Goal: Communication & Community: Answer question/provide support

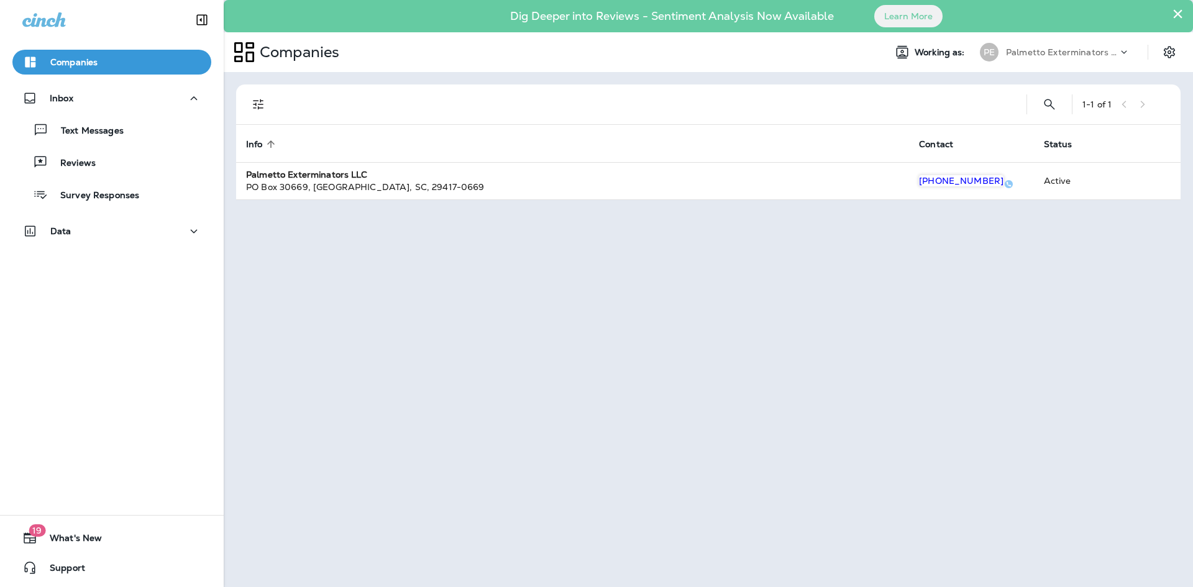
click at [147, 136] on div "Text Messages" at bounding box center [111, 130] width 189 height 19
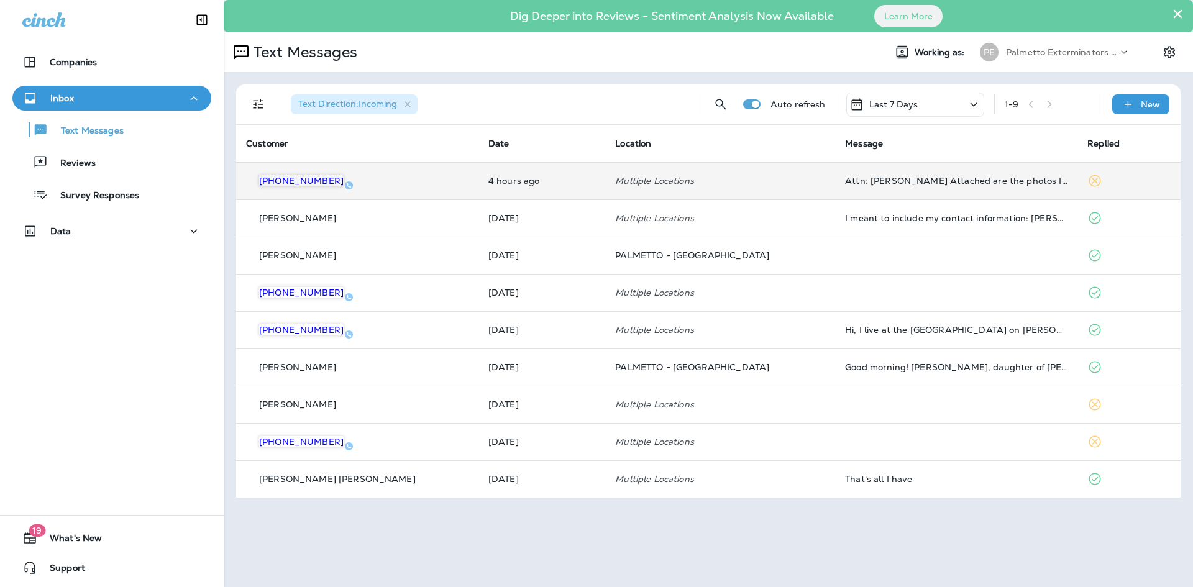
click at [550, 186] on td "4 hours ago" at bounding box center [541, 180] width 127 height 37
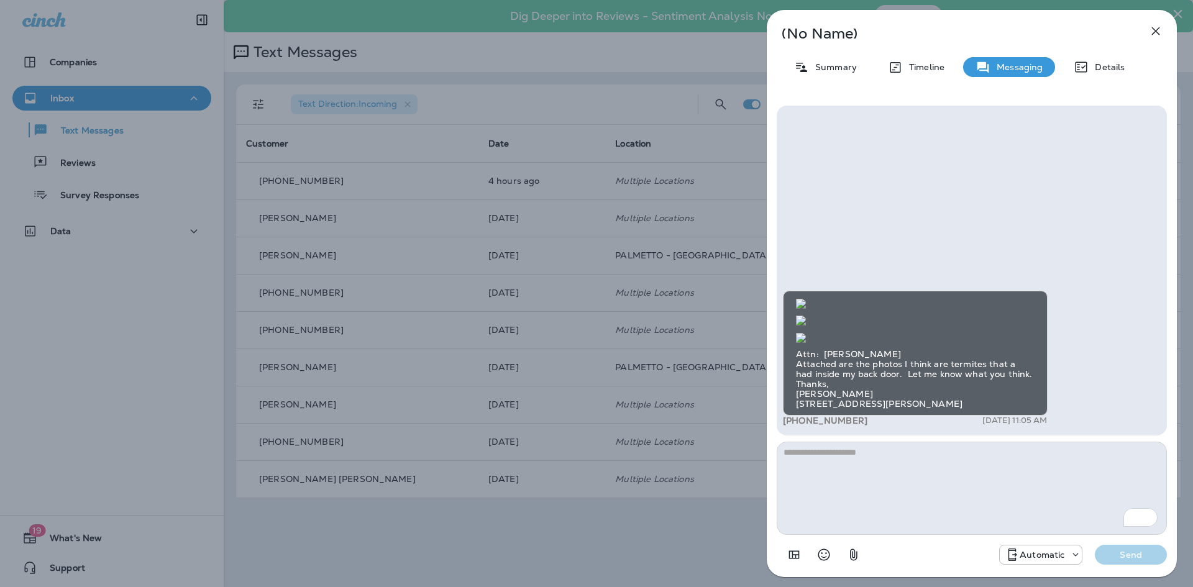
drag, startPoint x: 1155, startPoint y: 27, endPoint x: 1149, endPoint y: 30, distance: 6.4
click at [1155, 27] on icon "button" at bounding box center [1155, 31] width 15 height 15
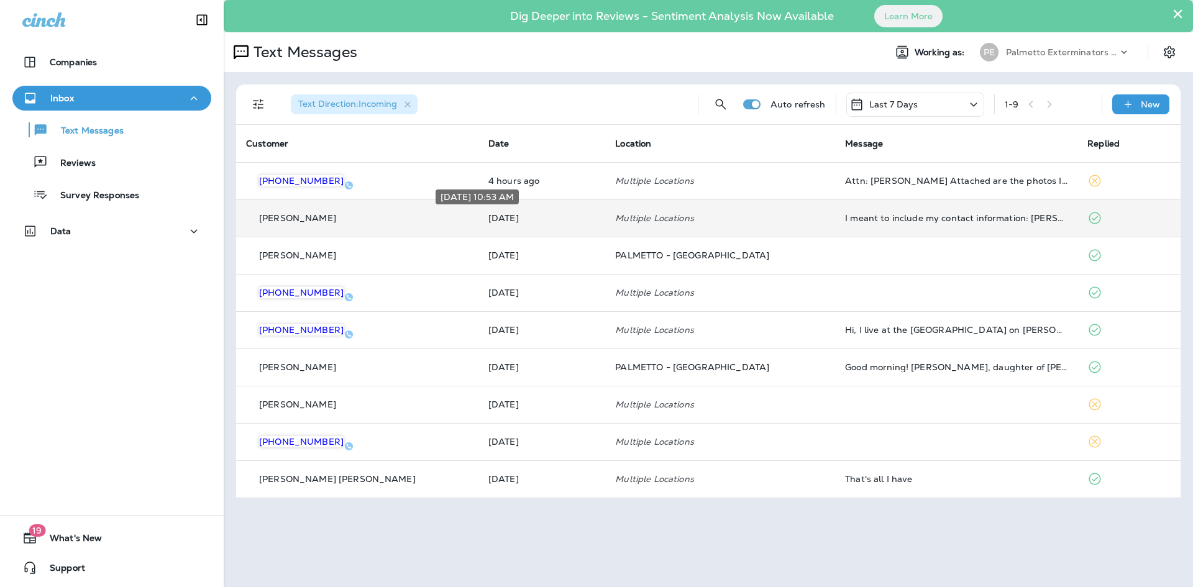
click at [535, 214] on p "[DATE]" at bounding box center [541, 218] width 107 height 10
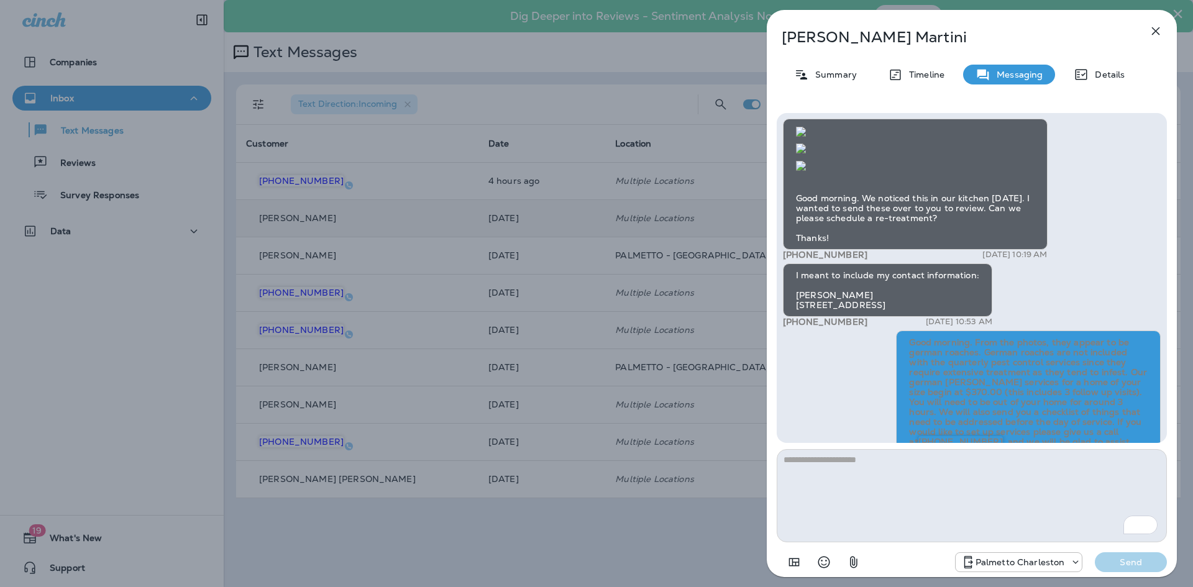
scroll to position [-745, 0]
click at [570, 542] on div "[PERSON_NAME] Summary Timeline Messaging Details Good morning. We noticed this …" at bounding box center [596, 293] width 1193 height 587
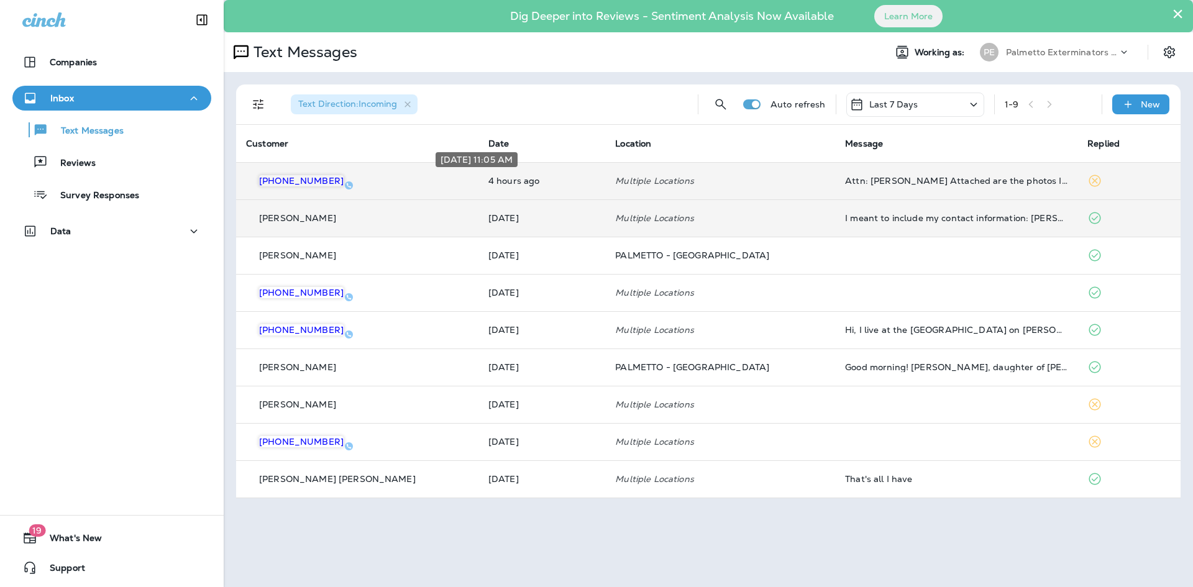
click at [516, 184] on p "4 hours ago" at bounding box center [541, 181] width 107 height 10
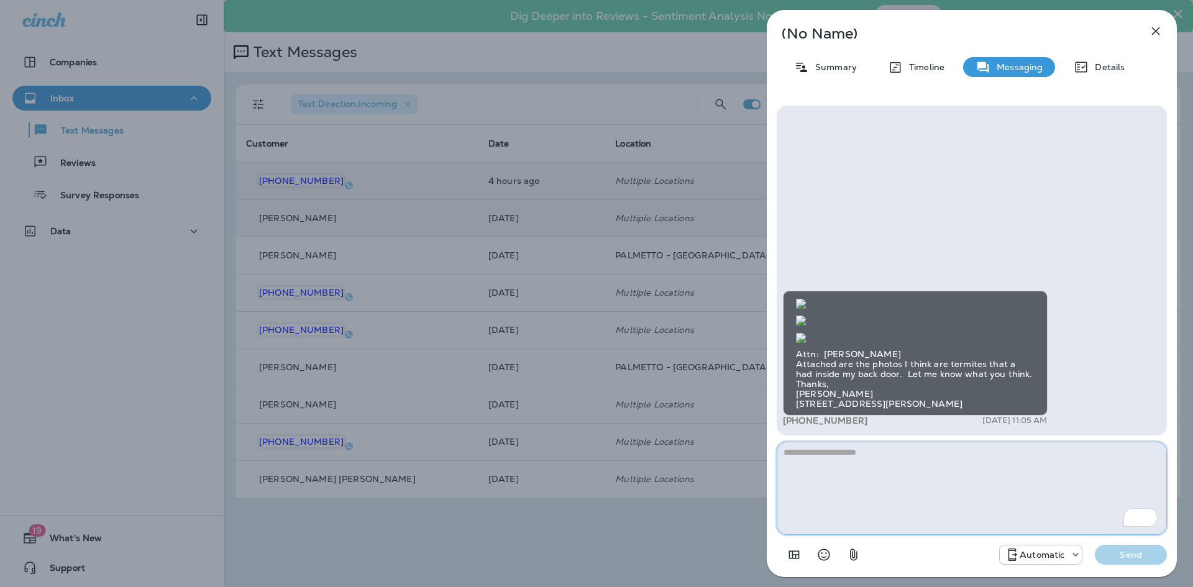
click at [865, 462] on textarea "To enrich screen reader interactions, please activate Accessibility in Grammarl…" at bounding box center [971, 488] width 390 height 93
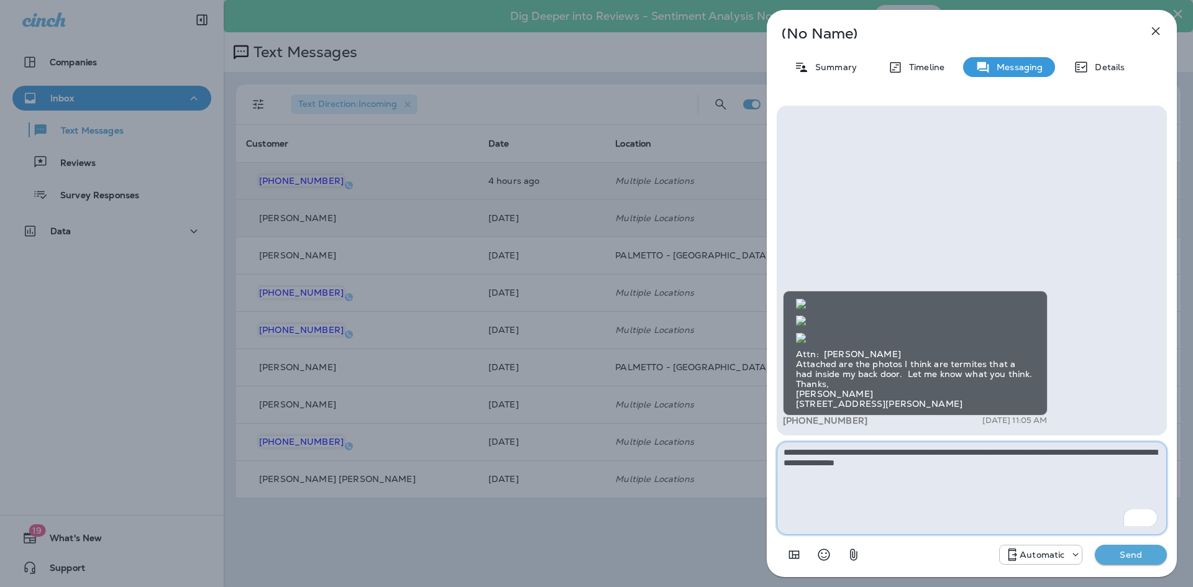
click at [988, 469] on textarea "**********" at bounding box center [971, 488] width 390 height 93
type textarea "**********"
click at [1108, 560] on p "Send" at bounding box center [1130, 554] width 52 height 11
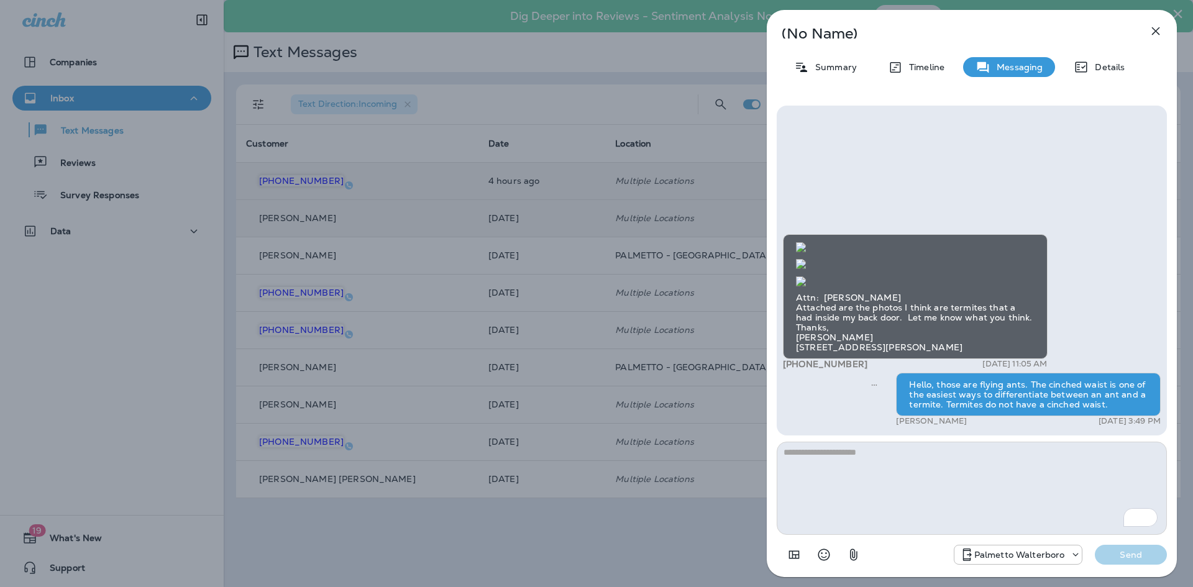
click at [137, 437] on div "(No Name) Summary Timeline Messaging Details Attn: Devon Attached are the photo…" at bounding box center [596, 293] width 1193 height 587
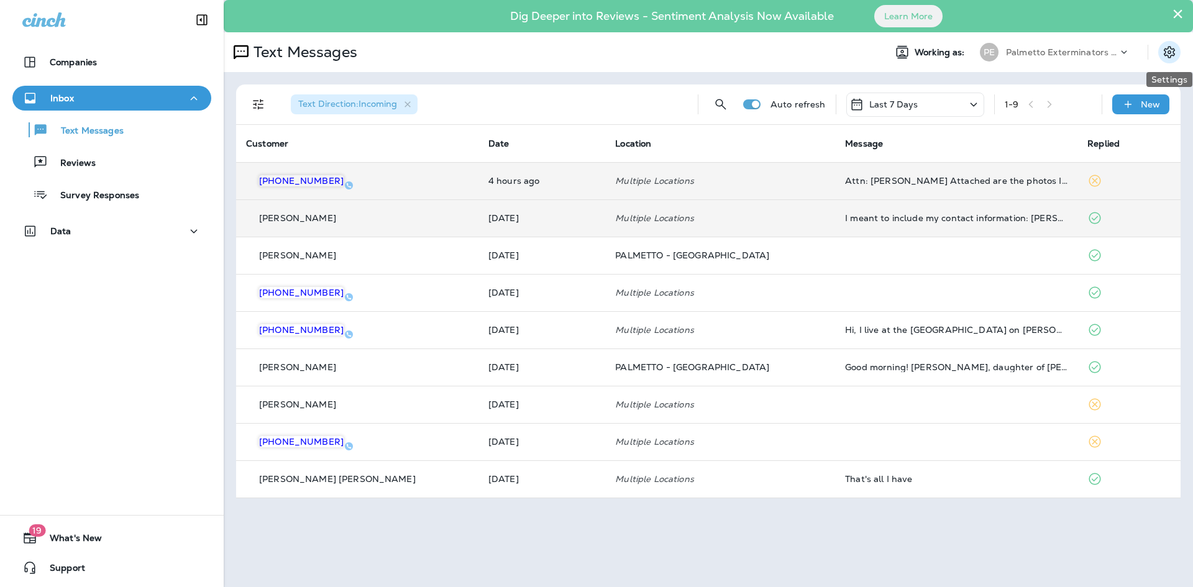
click at [1167, 53] on icon "Settings" at bounding box center [1169, 52] width 15 height 15
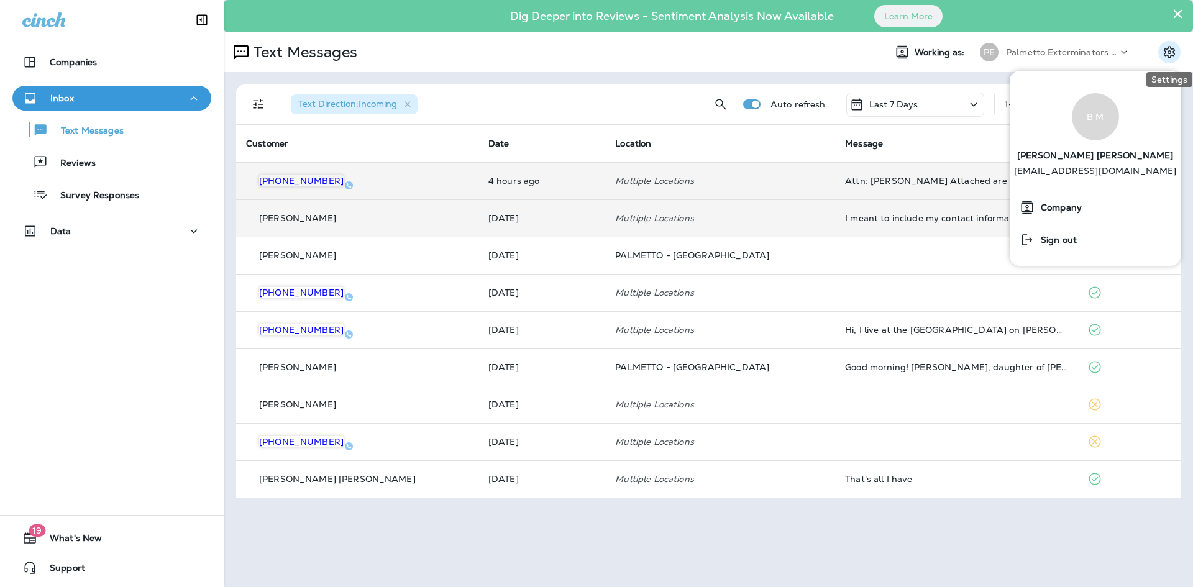
click at [1167, 53] on icon "Settings" at bounding box center [1169, 52] width 15 height 15
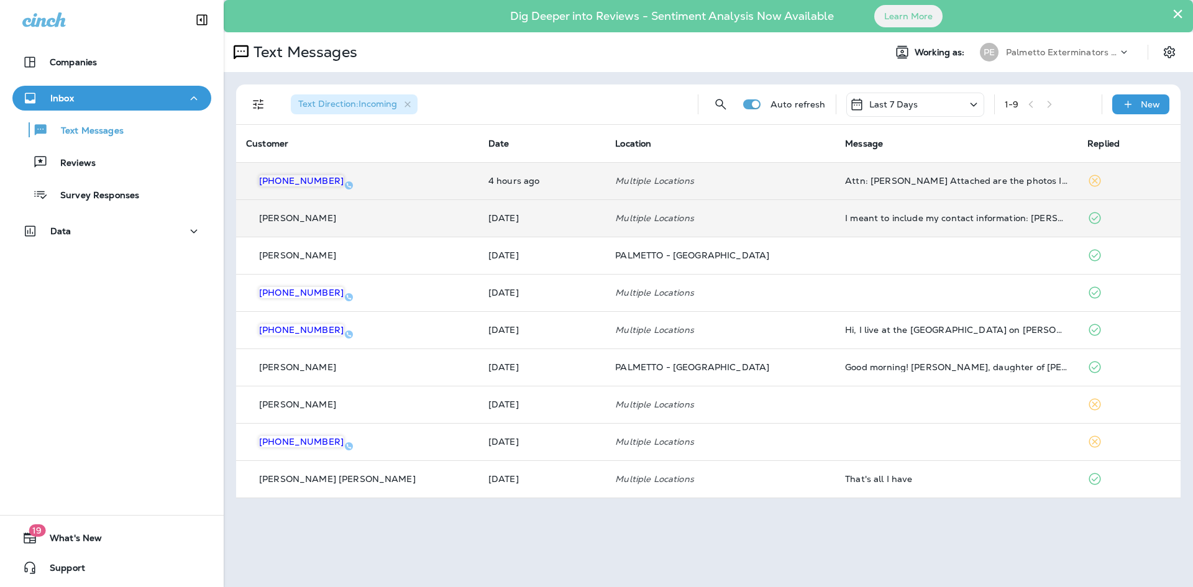
click at [641, 64] on div "Text Messages" at bounding box center [549, 52] width 651 height 25
